Goal: Check status: Check status

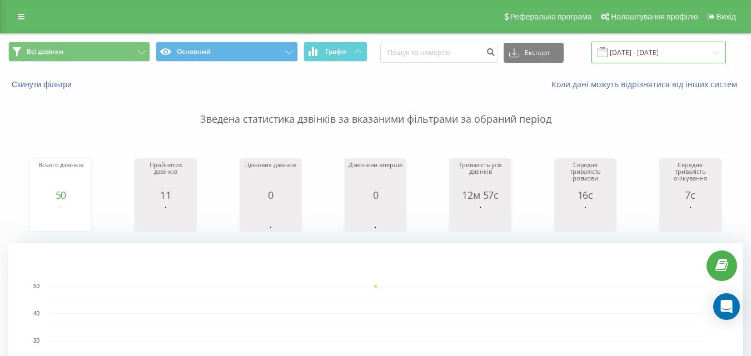
click at [638, 49] on input "[DATE] - [DATE]" at bounding box center [658, 53] width 135 height 22
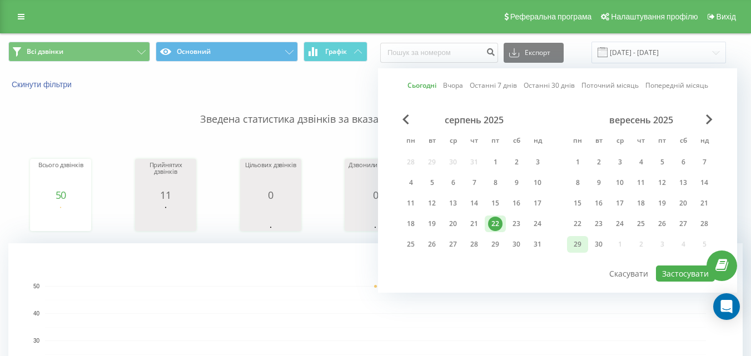
drag, startPoint x: 496, startPoint y: 226, endPoint x: 571, endPoint y: 237, distance: 75.9
click at [497, 226] on div "22" at bounding box center [495, 224] width 14 height 14
click at [669, 272] on button "Застосувати" at bounding box center [685, 274] width 59 height 16
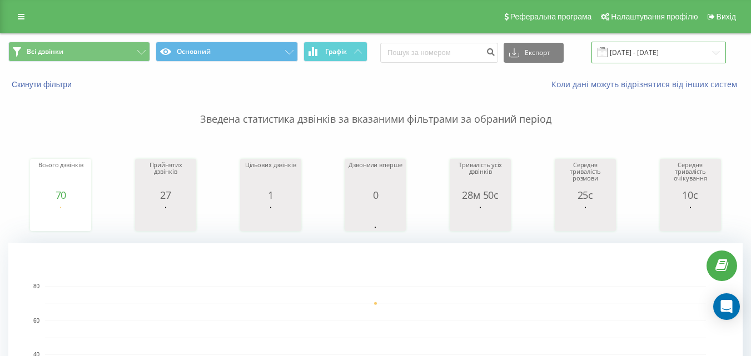
click at [646, 52] on input "[DATE] - [DATE]" at bounding box center [658, 53] width 135 height 22
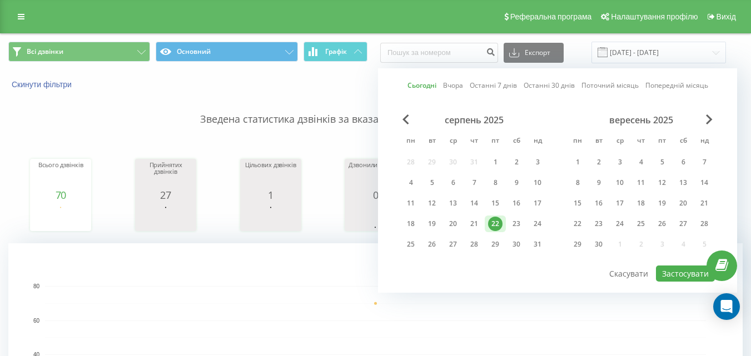
click at [491, 227] on div "22" at bounding box center [495, 224] width 14 height 14
click at [673, 278] on button "Застосувати" at bounding box center [685, 274] width 59 height 16
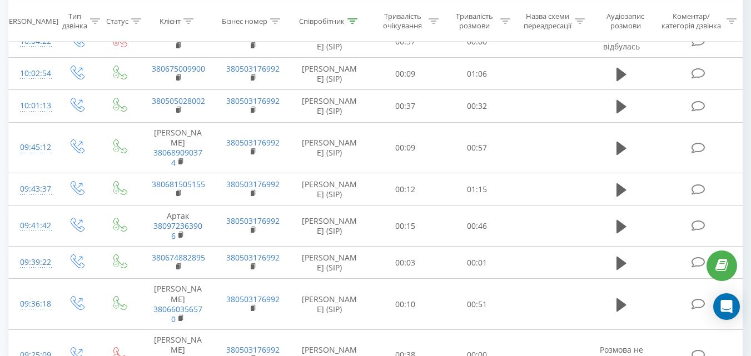
scroll to position [1073, 0]
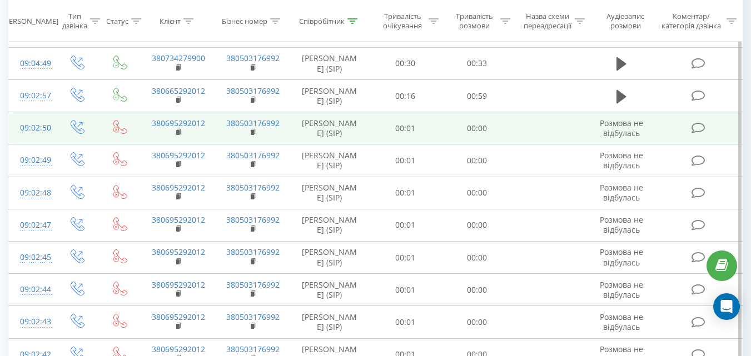
scroll to position [841, 0]
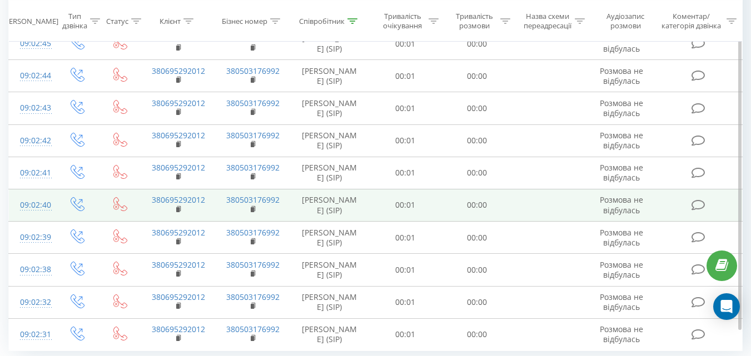
scroll to position [1056, 0]
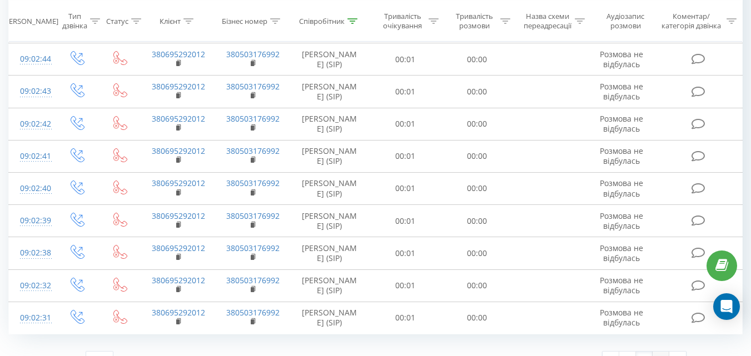
click at [658, 352] on link "3" at bounding box center [661, 360] width 17 height 16
